Goal: Communication & Community: Answer question/provide support

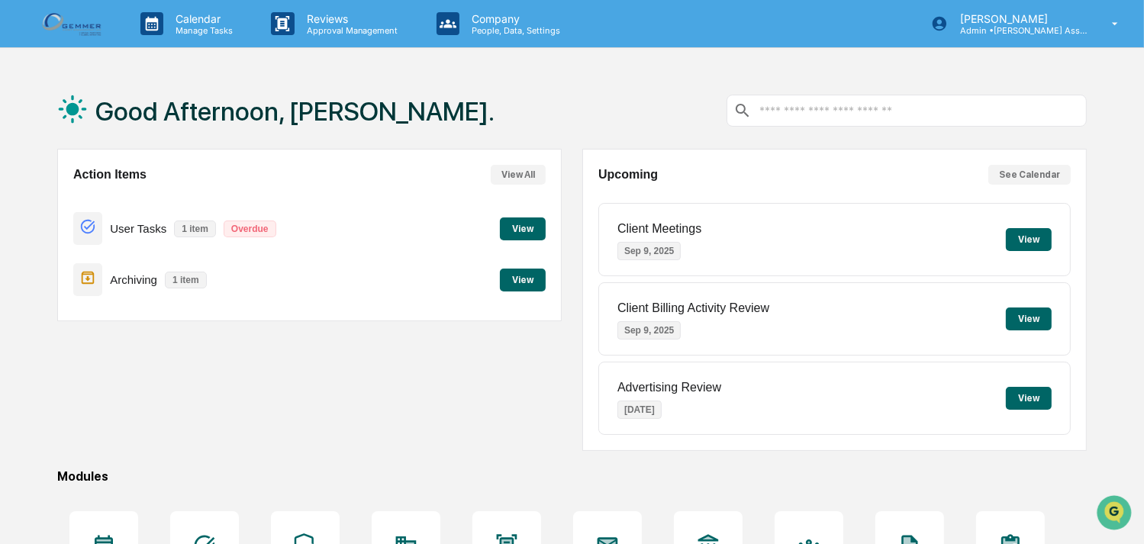
click at [520, 278] on button "View" at bounding box center [523, 280] width 46 height 23
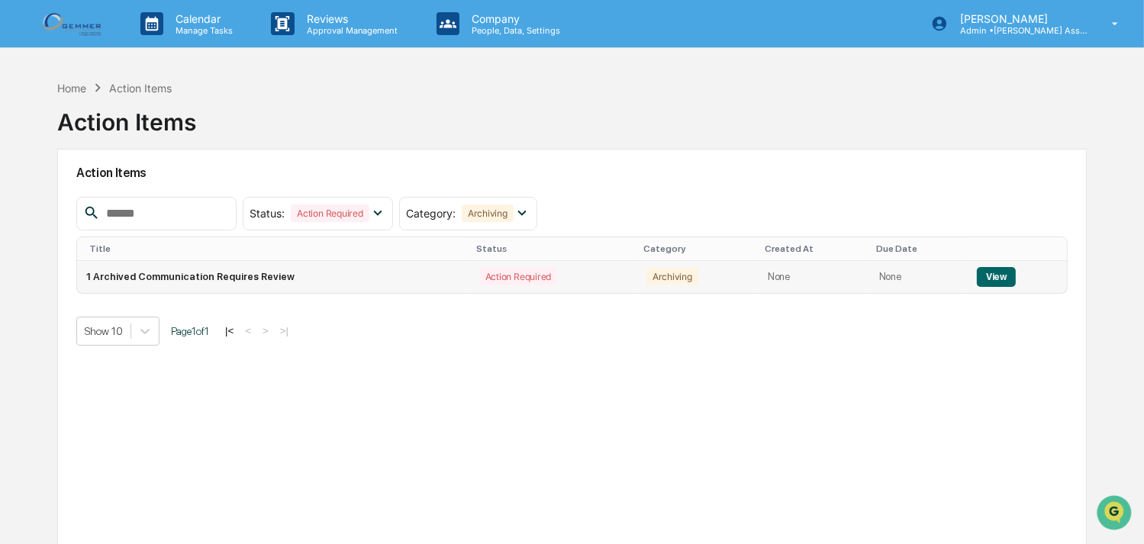
click at [981, 269] on button "View" at bounding box center [996, 277] width 39 height 20
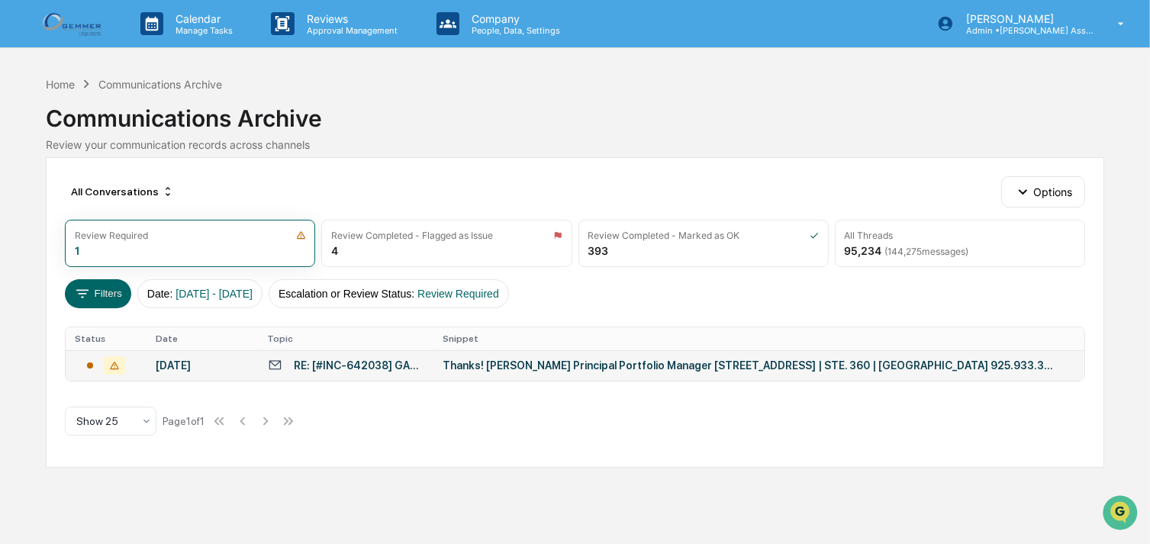
click at [687, 369] on div "Thanks! [PERSON_NAME] Principal Portfolio Manager [STREET_ADDRESS] | STE. 360 |…" at bounding box center [747, 365] width 610 height 12
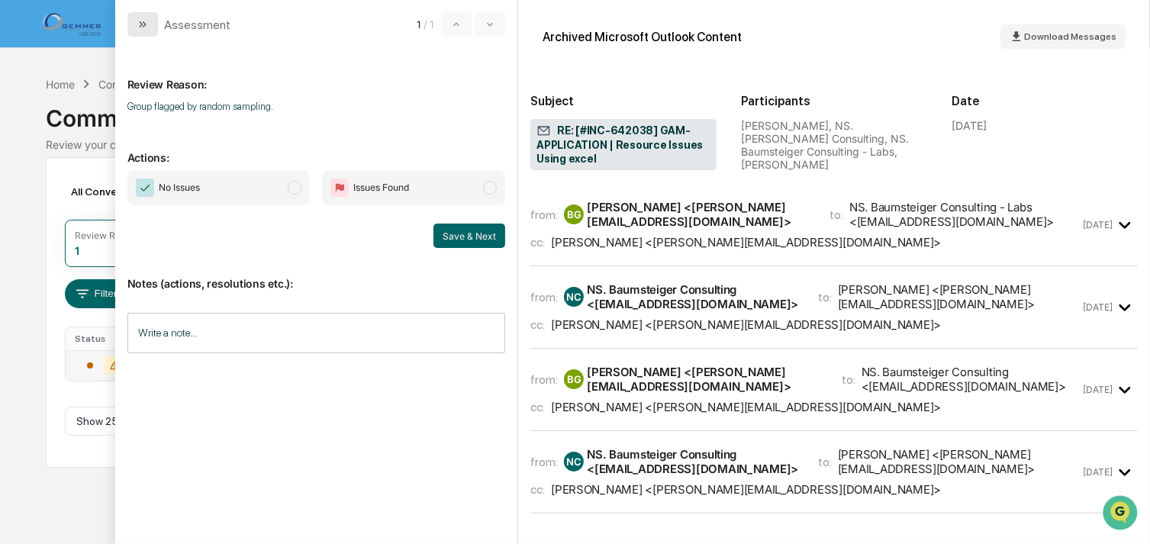
click at [149, 23] on button "modal" at bounding box center [142, 24] width 31 height 24
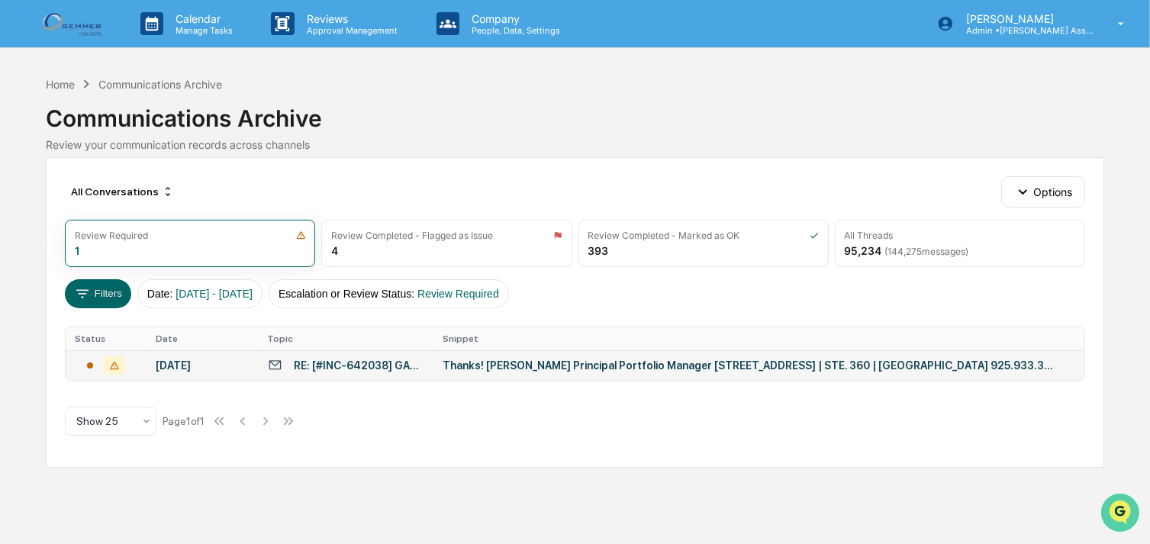
click at [1124, 510] on img "Open customer support" at bounding box center [1119, 512] width 38 height 31
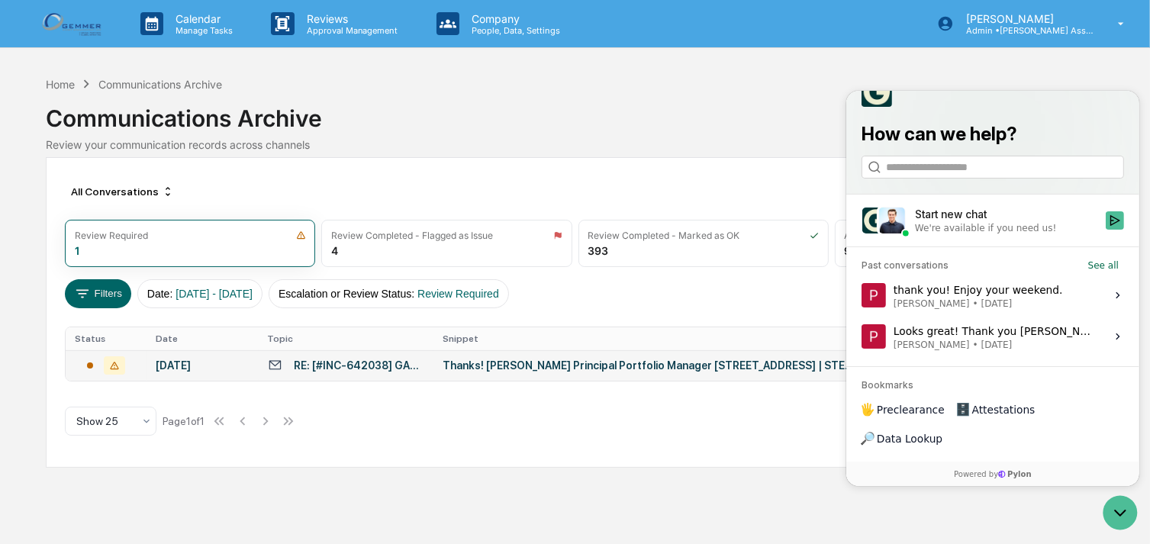
click at [934, 221] on div "Start new chat" at bounding box center [1005, 213] width 182 height 15
click at [1105, 229] on button "Start new chat We're available if you need us!" at bounding box center [1114, 220] width 18 height 18
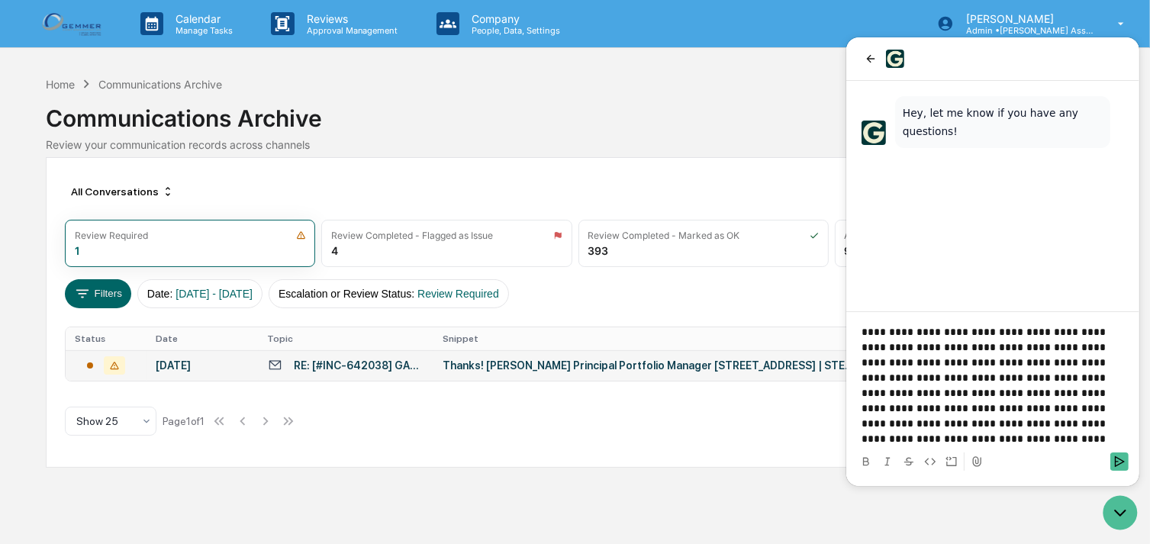
click at [890, 423] on p "**********" at bounding box center [992, 385] width 262 height 122
drag, startPoint x: 1000, startPoint y: 53, endPoint x: 935, endPoint y: 57, distance: 65.0
click at [935, 57] on div at bounding box center [992, 59] width 262 height 18
drag, startPoint x: 964, startPoint y: 436, endPoint x: 1121, endPoint y: 458, distance: 159.5
click at [1121, 458] on icon "Send" at bounding box center [1118, 461] width 12 height 12
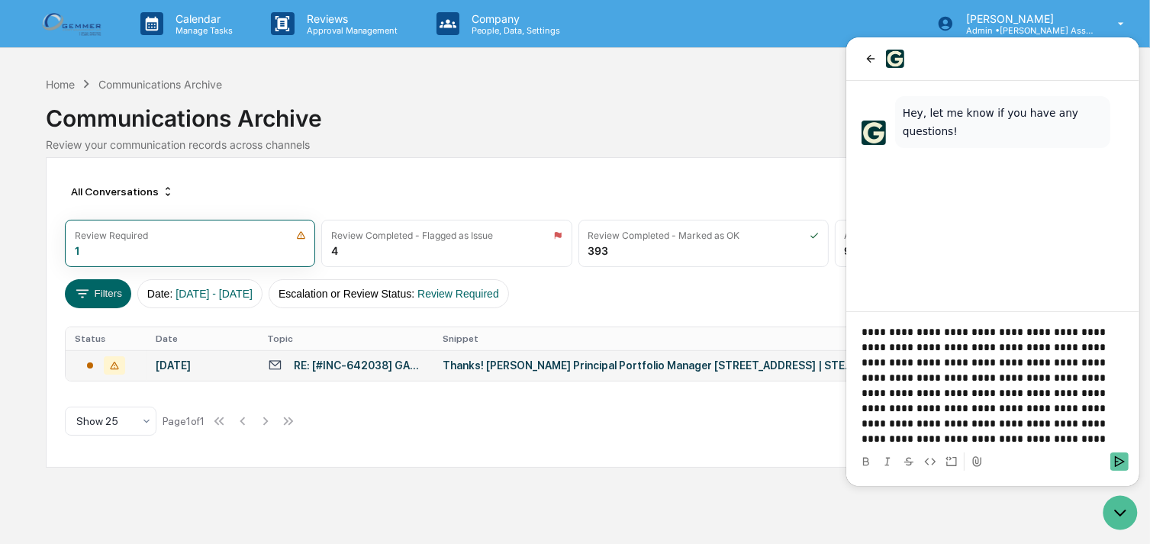
scroll to position [16, 0]
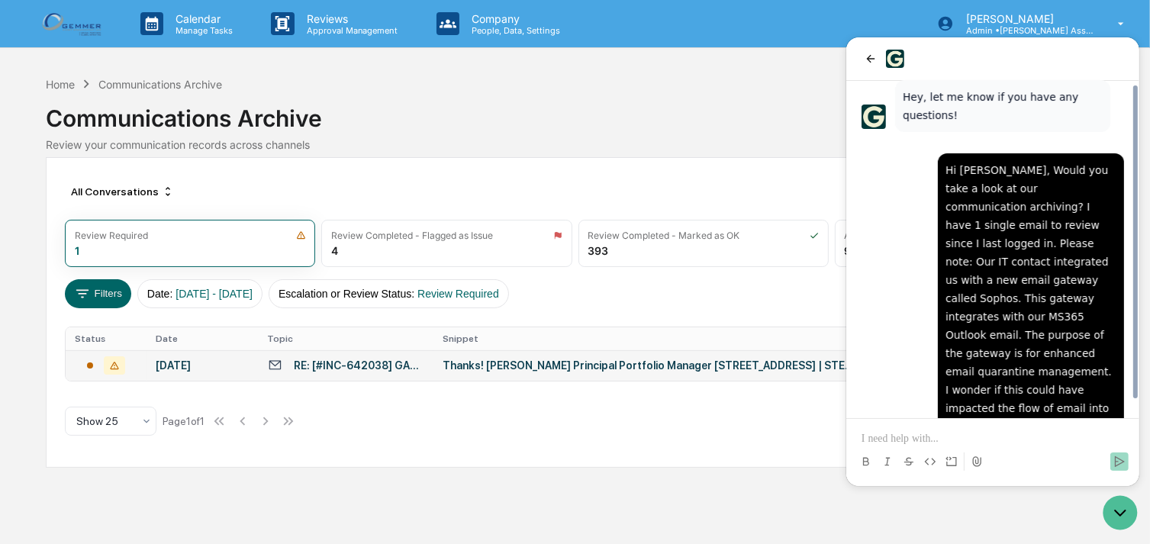
click at [790, 365] on div "Thanks! [PERSON_NAME] Principal Portfolio Manager [STREET_ADDRESS] | STE. 360 |…" at bounding box center [747, 365] width 610 height 12
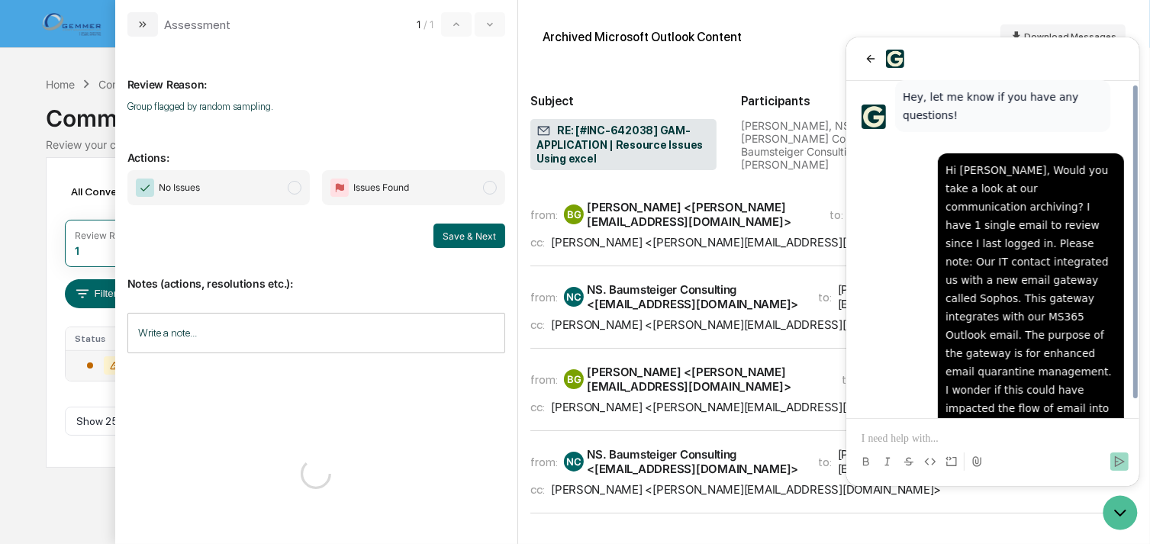
click at [790, 399] on div "All Conversations Options Review Required 1 Review Completed - Flagged as Issue…" at bounding box center [574, 312] width 1057 height 311
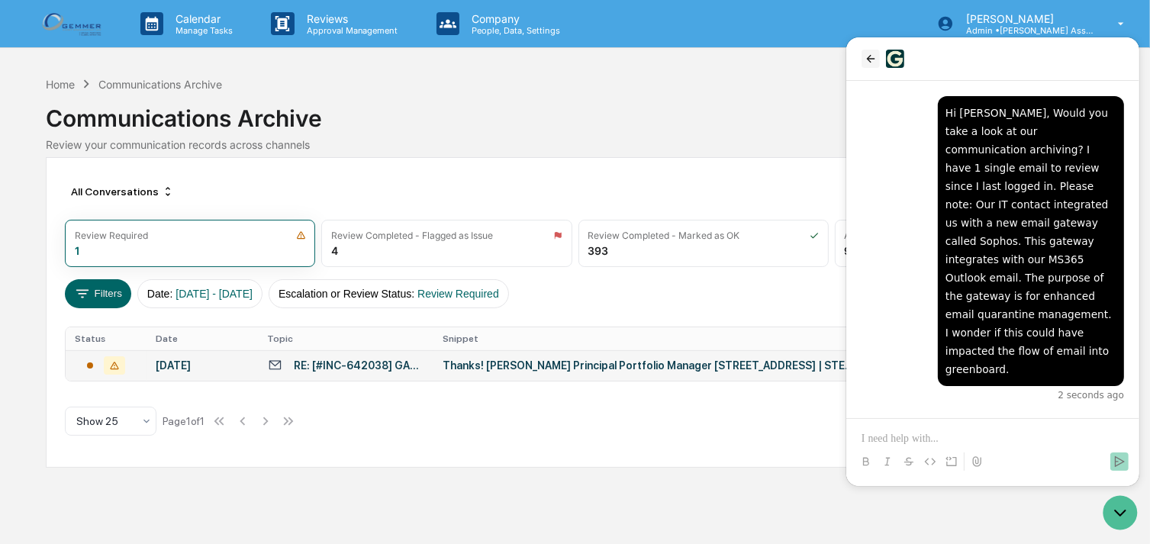
click at [871, 60] on icon "back" at bounding box center [870, 59] width 12 height 12
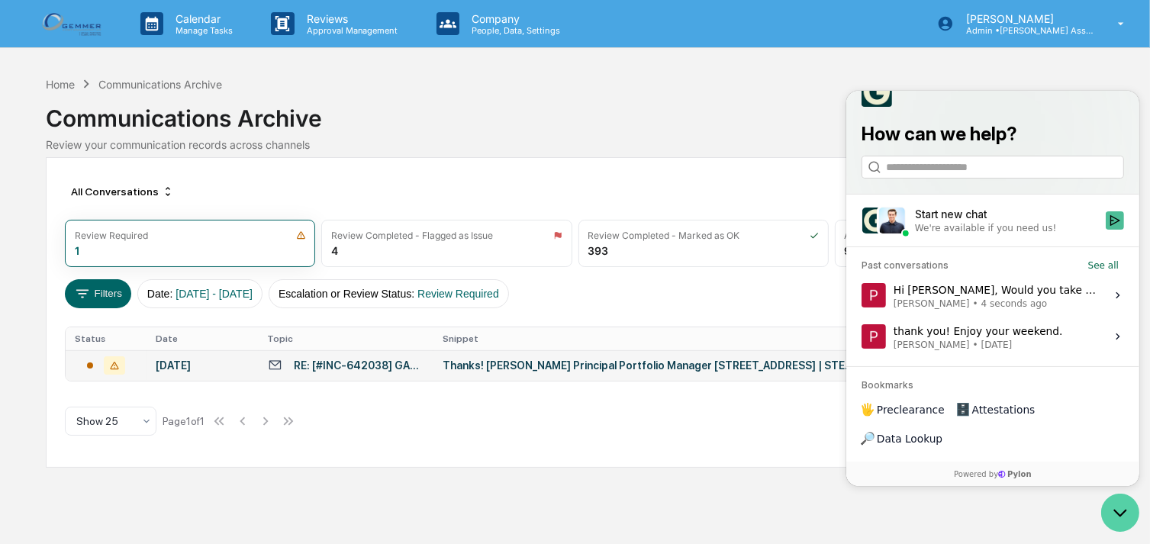
click at [1110, 513] on icon "Open customer support" at bounding box center [1119, 512] width 38 height 38
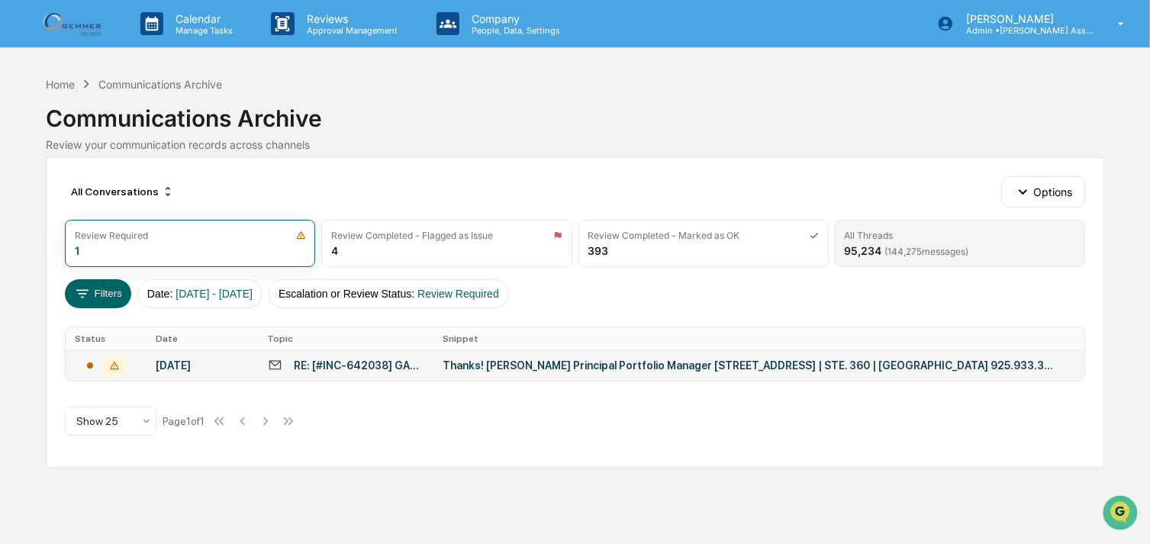
click at [937, 238] on div "All Threads" at bounding box center [960, 235] width 230 height 11
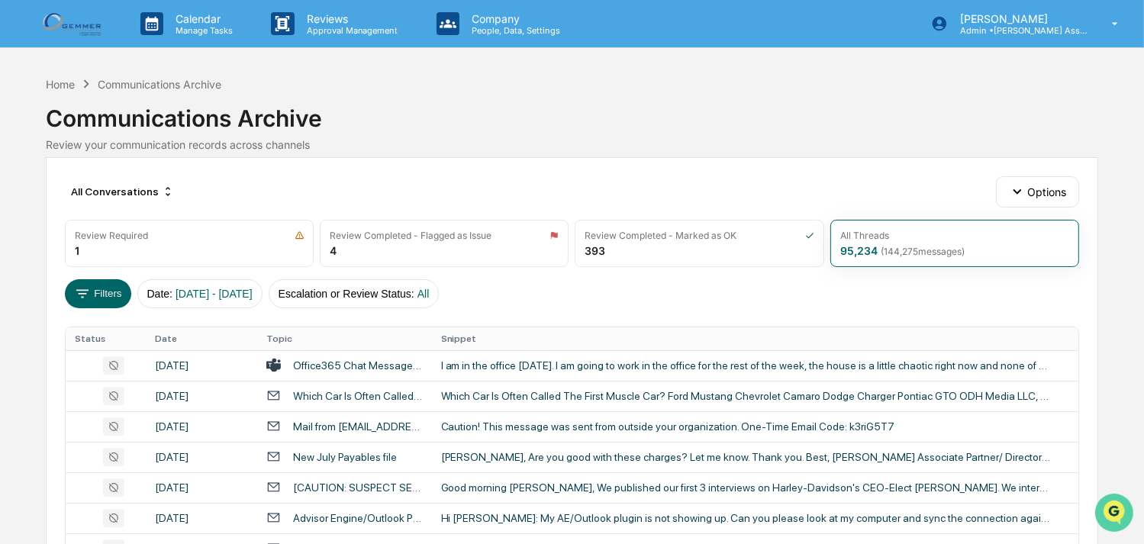
click at [1114, 512] on icon "Open customer support" at bounding box center [1113, 531] width 38 height 38
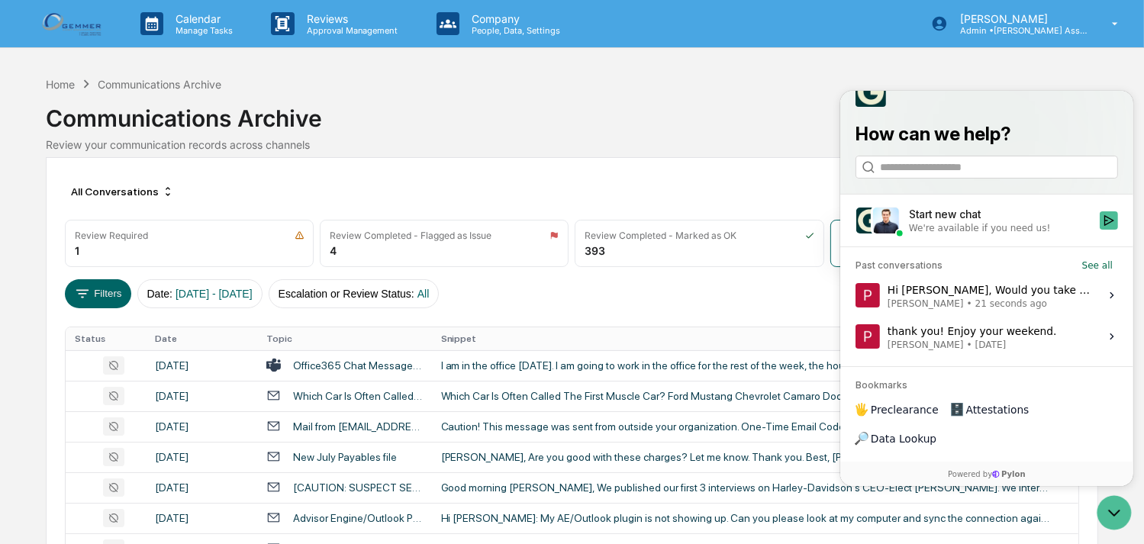
click at [974, 233] on div "We're available if you need us!" at bounding box center [978, 227] width 141 height 12
click at [1099, 229] on button "Start new chat We're available if you need us!" at bounding box center [1108, 220] width 18 height 18
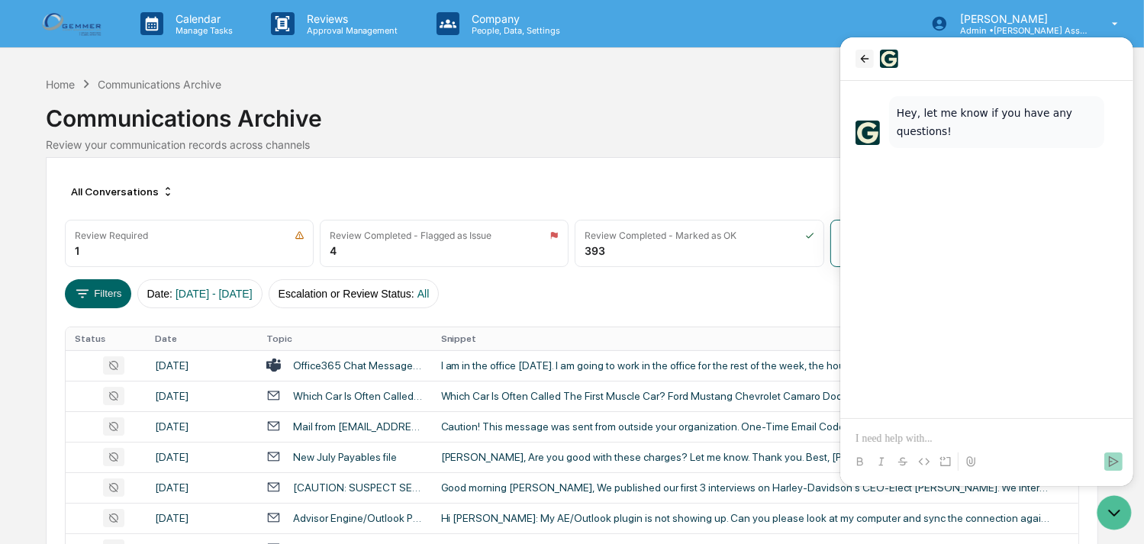
click at [861, 54] on icon "back" at bounding box center [864, 59] width 12 height 12
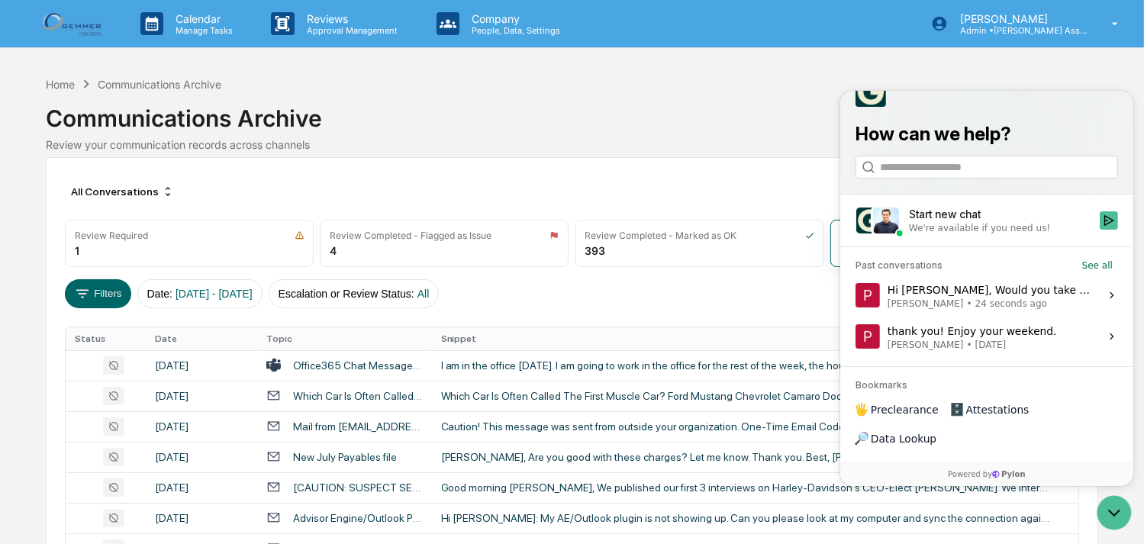
click at [1001, 309] on div "Hi [PERSON_NAME], Would you take a look at our communication archiving? I have …" at bounding box center [987, 294] width 203 height 29
click at [854, 295] on button "View issue" at bounding box center [854, 294] width 1 height 1
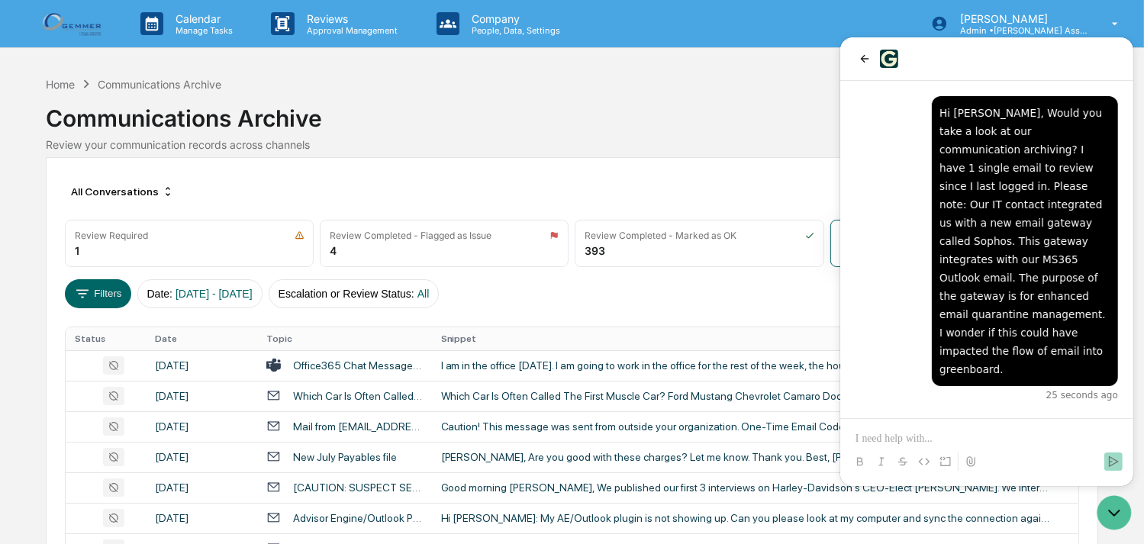
click at [1001, 434] on p at bounding box center [985, 438] width 262 height 15
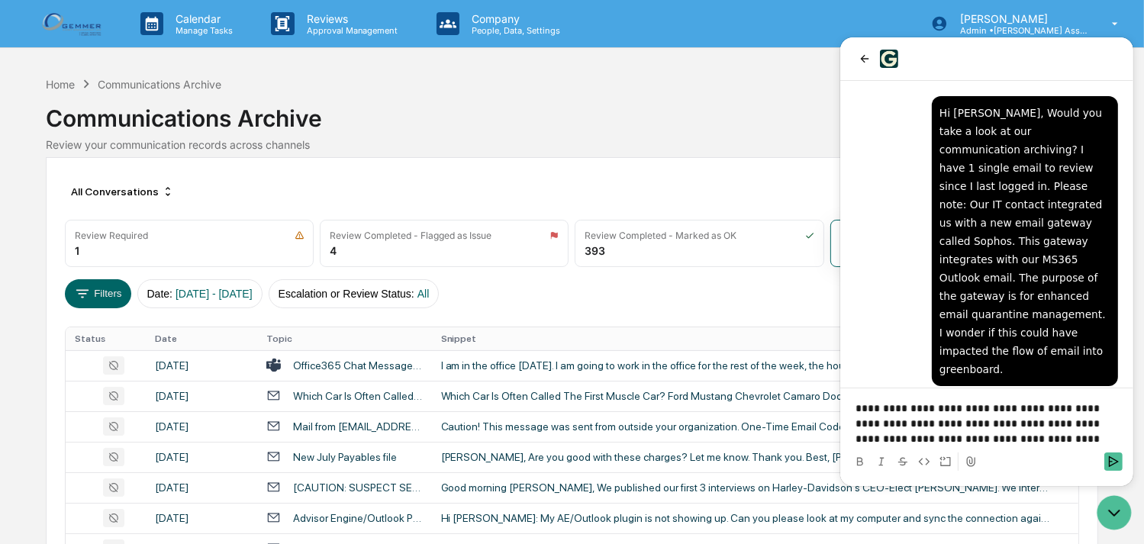
scroll to position [56, 0]
